Goal: Check status

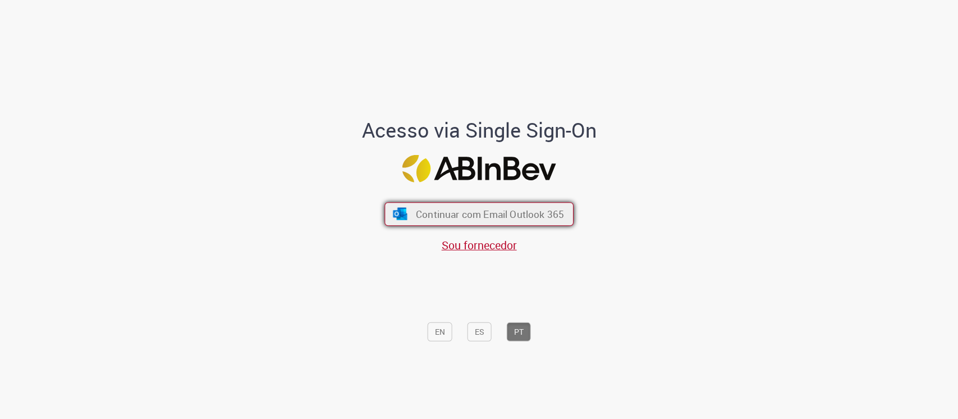
click at [418, 212] on span "Continuar com Email Outlook 365" at bounding box center [490, 213] width 148 height 13
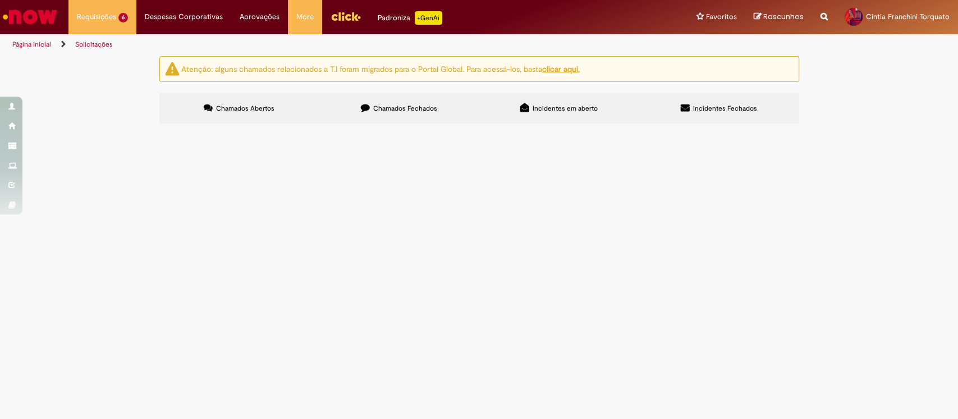
click at [373, 113] on label "Chamados Fechados" at bounding box center [399, 108] width 160 height 30
click at [0, 0] on span "GD - Busca Docs" at bounding box center [0, 0] width 0 height 0
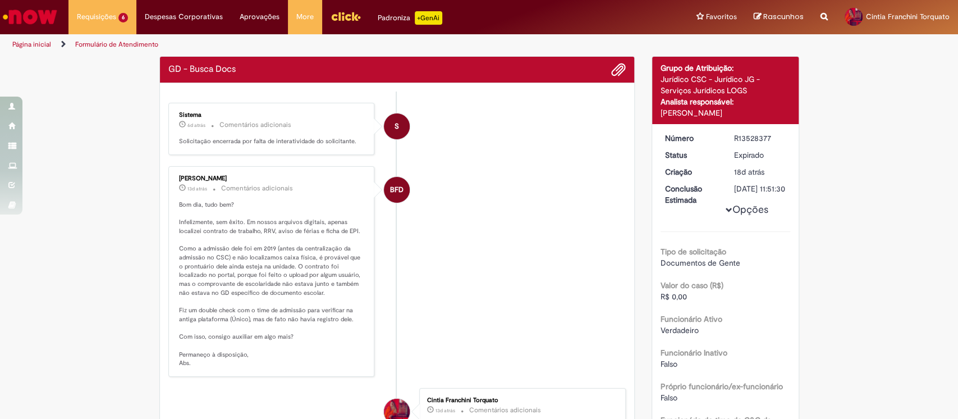
click at [749, 137] on div "R13528377" at bounding box center [760, 137] width 52 height 11
copy div "R13528377"
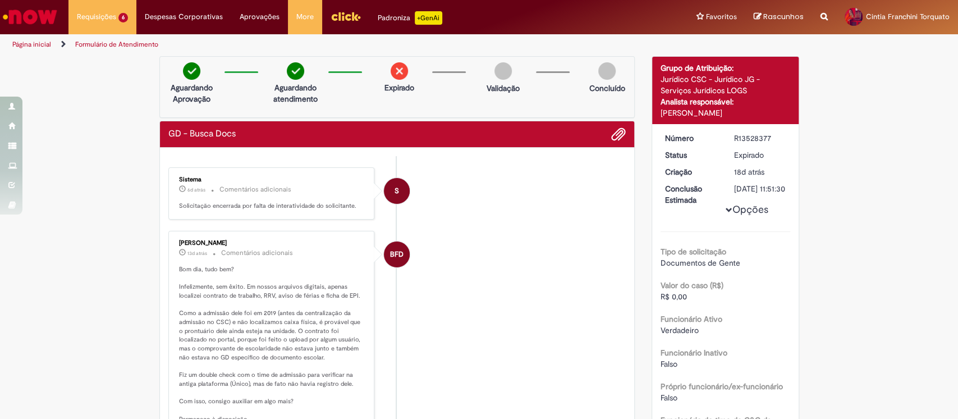
click at [741, 139] on div "R13528377" at bounding box center [760, 137] width 52 height 11
copy div "R13528377"
